Goal: Register for event/course

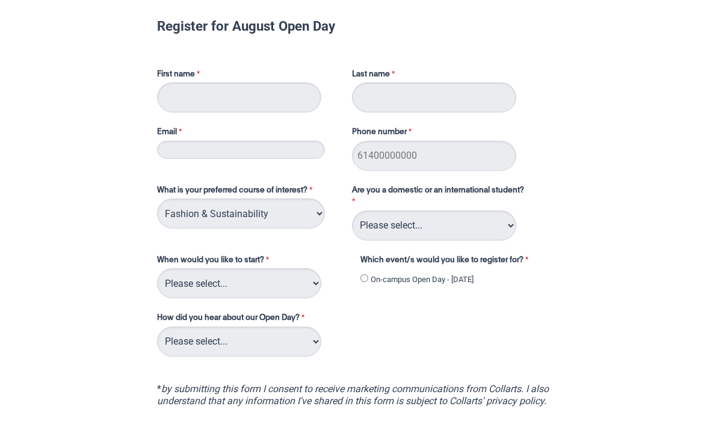
scroll to position [38, 0]
click at [282, 206] on select "Please select... 2D Animation Acting Audio Engineering Circus Arts Comedy Digit…" at bounding box center [241, 214] width 168 height 30
click at [284, 220] on select "Please select... 2D Animation Acting Audio Engineering Circus Arts Comedy Digit…" at bounding box center [241, 214] width 168 height 30
select select "tfa_114"
click at [281, 212] on select "Please select... 2D Animation Acting Audio Engineering Circus Arts Comedy Digit…" at bounding box center [241, 214] width 168 height 30
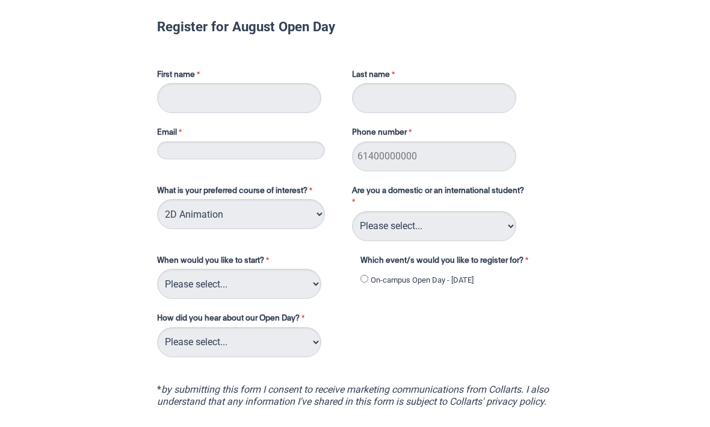
click at [101, 332] on div "Register for August Open Day First name Last name Email Phone number What is yo…" at bounding box center [355, 266] width 700 height 590
click at [227, 284] on select "Please select... Trimester 3 2025, starting [DATE] Trimester 1 2026, starting […" at bounding box center [239, 284] width 164 height 30
click at [190, 294] on select "Please select... Trimester 3 2025, starting [DATE] Trimester 1 2026, starting […" at bounding box center [239, 284] width 164 height 30
click at [430, 220] on select "Please select... Domestic Student International Student" at bounding box center [434, 226] width 164 height 30
click at [432, 220] on select "Please select... Domestic Student International Student" at bounding box center [434, 226] width 164 height 30
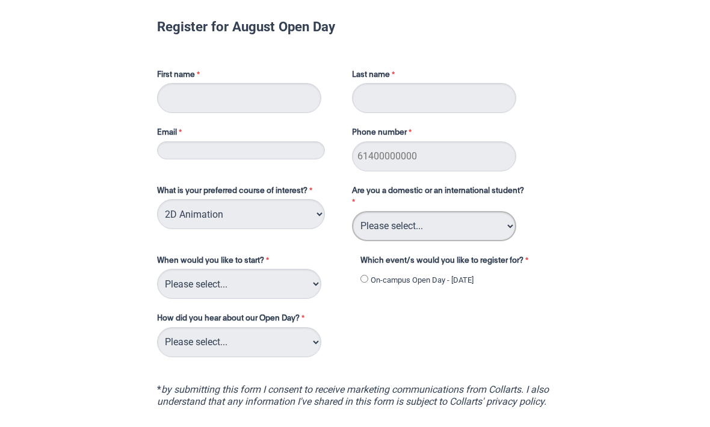
select select "tfa_126"
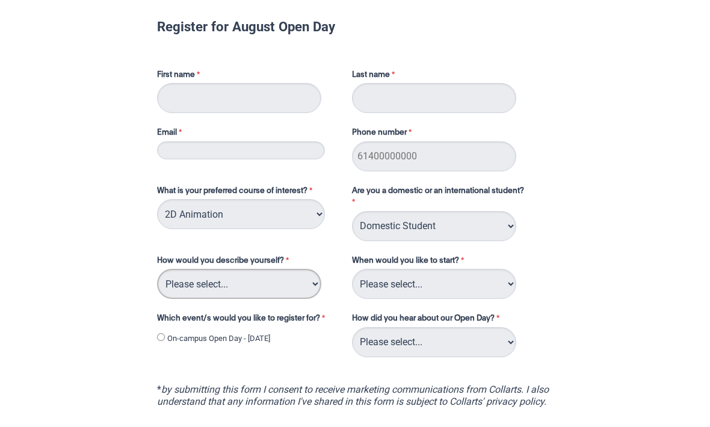
click at [293, 287] on select "Please select... I've completed Year 12 I'm looking for a career change I'm alr…" at bounding box center [239, 284] width 164 height 30
click at [412, 291] on select "Please select... Trimester 3 2025, starting [DATE] Trimester 1 2026, starting […" at bounding box center [434, 284] width 164 height 30
click at [309, 280] on select "Please select... I've completed Year 12 I'm looking for a career change I'm alr…" at bounding box center [239, 284] width 164 height 30
click at [266, 280] on select "Please select... I've completed Year 12 I'm looking for a career change I'm alr…" at bounding box center [239, 284] width 164 height 30
select select "tfa_71"
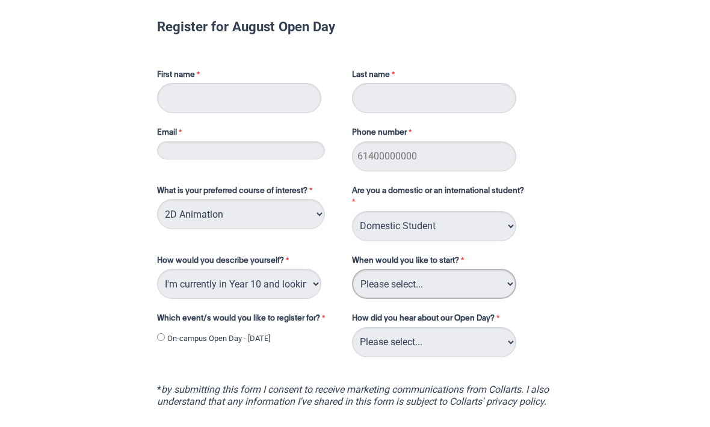
click at [399, 285] on select "Please select... Trimester 3 2025, starting [DATE] Trimester 1 2026, starting […" at bounding box center [434, 284] width 164 height 30
click at [449, 350] on select "Please select... Career Advisor Career Expo Collarts Newsletter/Email Collarts …" at bounding box center [434, 342] width 164 height 30
click at [270, 333] on label "On-campus Open Day - [DATE]" at bounding box center [218, 339] width 103 height 12
click at [165, 333] on input "On-campus Open Day - [DATE]" at bounding box center [161, 337] width 8 height 8
radio input "true"
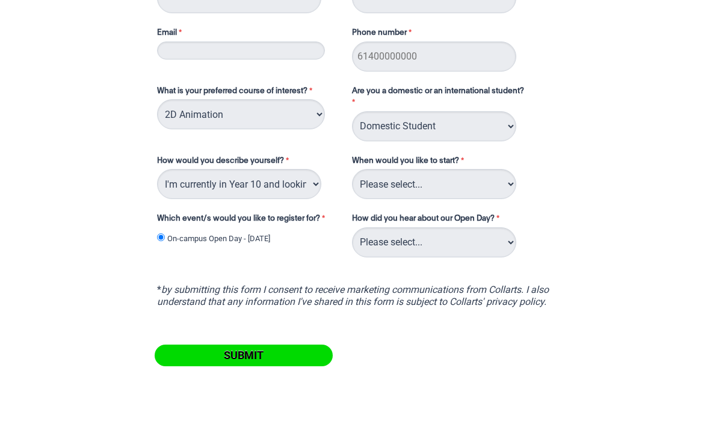
scroll to position [138, 0]
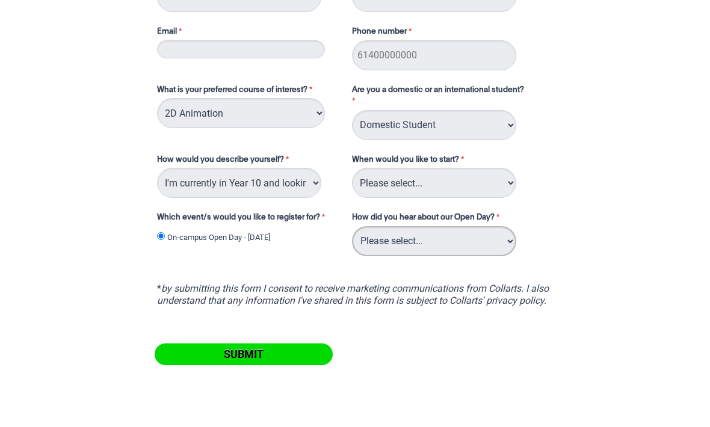
click at [440, 243] on select "Please select... Career Advisor Career Expo Collarts Newsletter/Email Collarts …" at bounding box center [434, 242] width 164 height 30
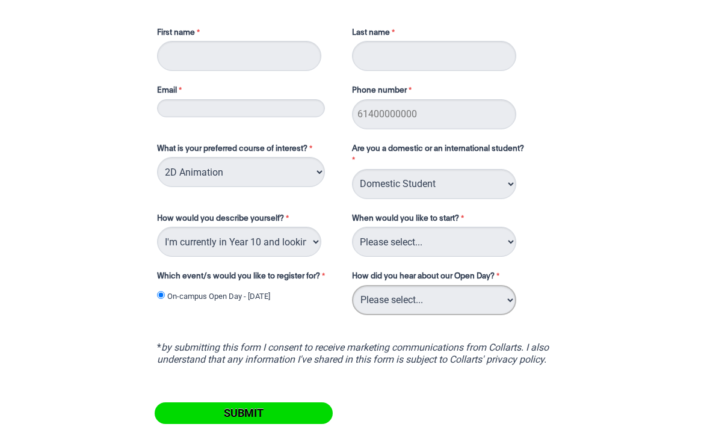
scroll to position [79, 0]
click at [456, 291] on select "Please select... Career Advisor Career Expo Collarts Newsletter/Email Collarts …" at bounding box center [434, 301] width 164 height 30
select select "tfa_140"
click at [463, 233] on select "Please select... Trimester 3 2025, starting [DATE] Trimester 1 2026, starting […" at bounding box center [434, 242] width 164 height 30
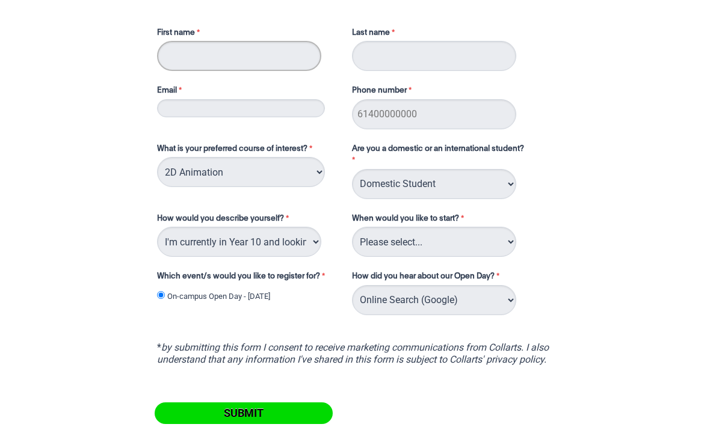
click at [267, 62] on input "First name" at bounding box center [239, 56] width 164 height 30
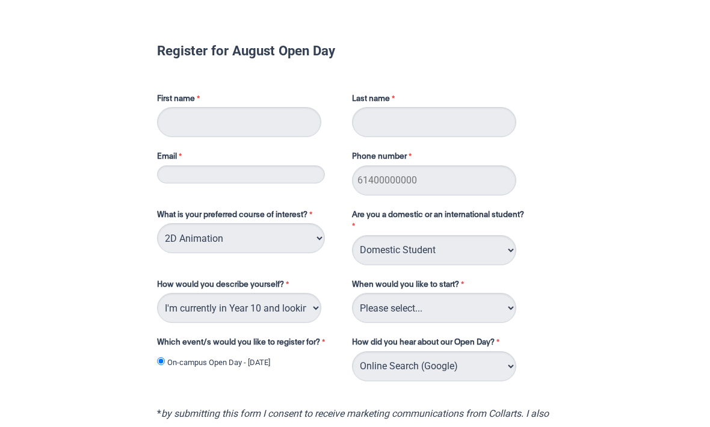
click at [514, 75] on form "Register for August Open Day First name Last name Email Phone number What is yo…" at bounding box center [354, 275] width 463 height 498
click at [443, 188] on input "Phone number" at bounding box center [434, 180] width 164 height 30
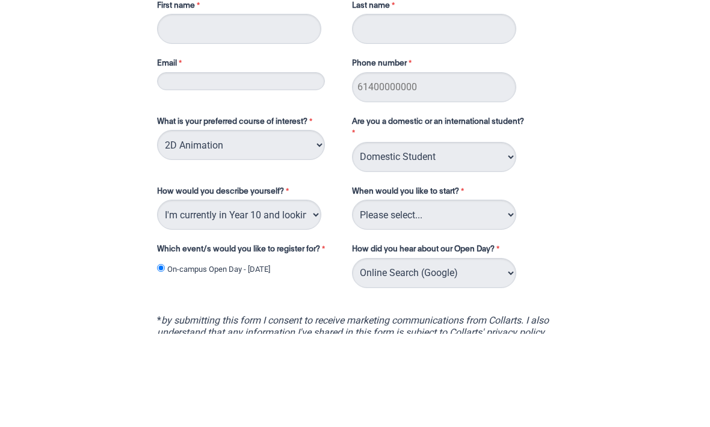
click at [561, 128] on form "Register for August Open Day First name Last name Email Phone number What is yo…" at bounding box center [354, 268] width 463 height 498
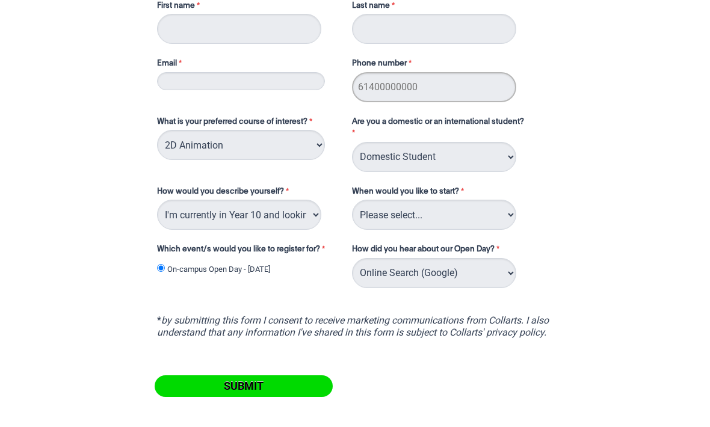
click at [493, 88] on input "Phone number" at bounding box center [434, 87] width 164 height 30
type input "6"
type input "0"
click at [625, 150] on div "Register for August Open Day First name Last name Email Phone number What is yo…" at bounding box center [355, 197] width 700 height 590
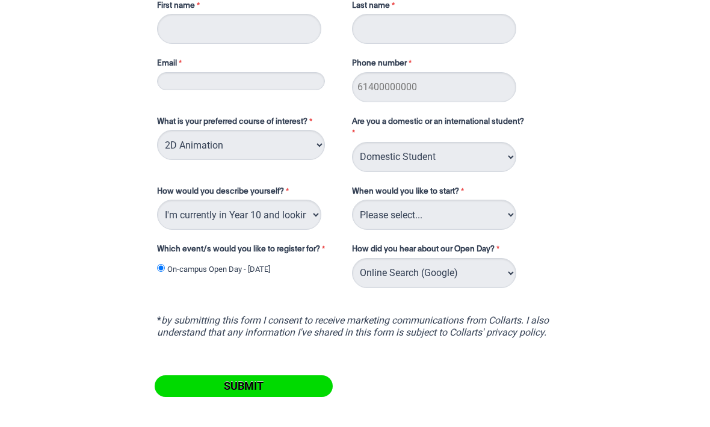
scroll to position [0, 0]
